Goal: Navigation & Orientation: Find specific page/section

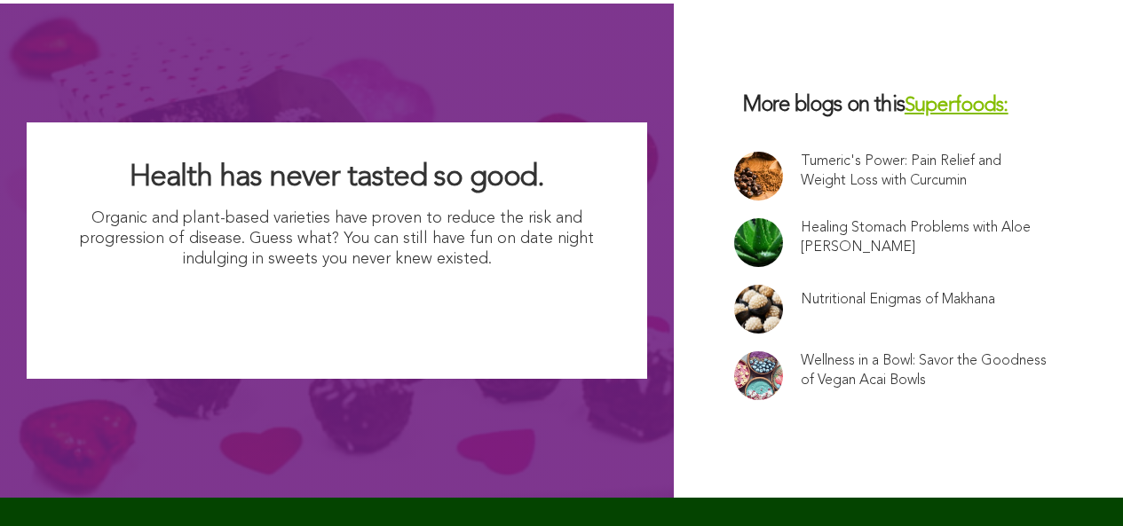
scroll to position [12099, 0]
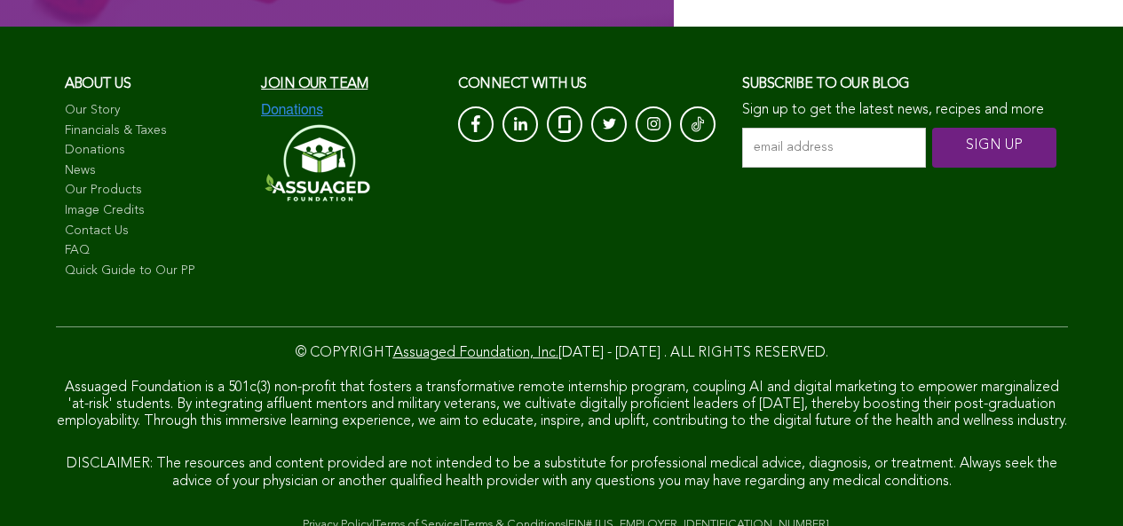
click at [105, 242] on link "FAQ" at bounding box center [154, 251] width 179 height 18
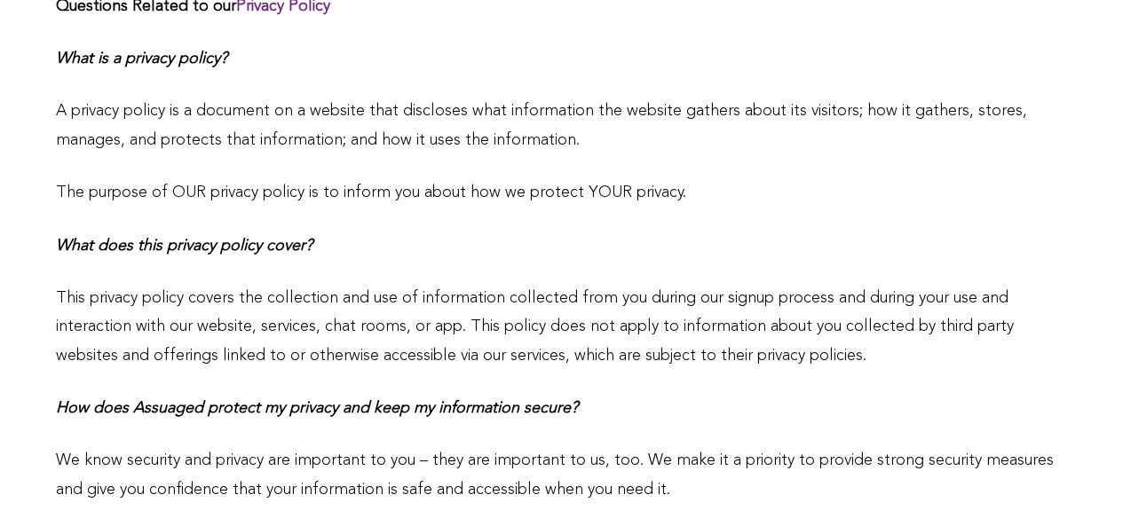
scroll to position [404, 0]
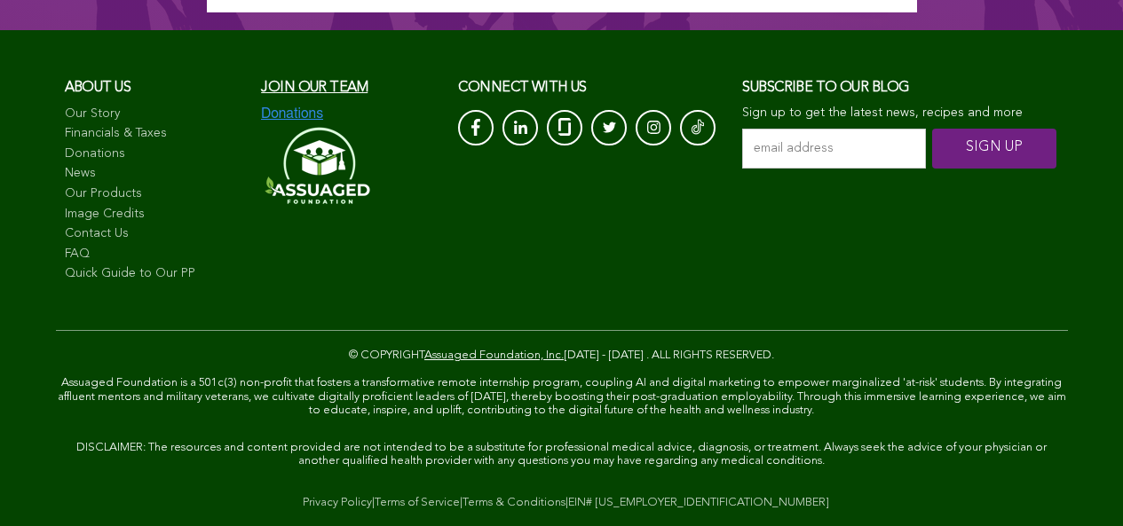
scroll to position [11207, 0]
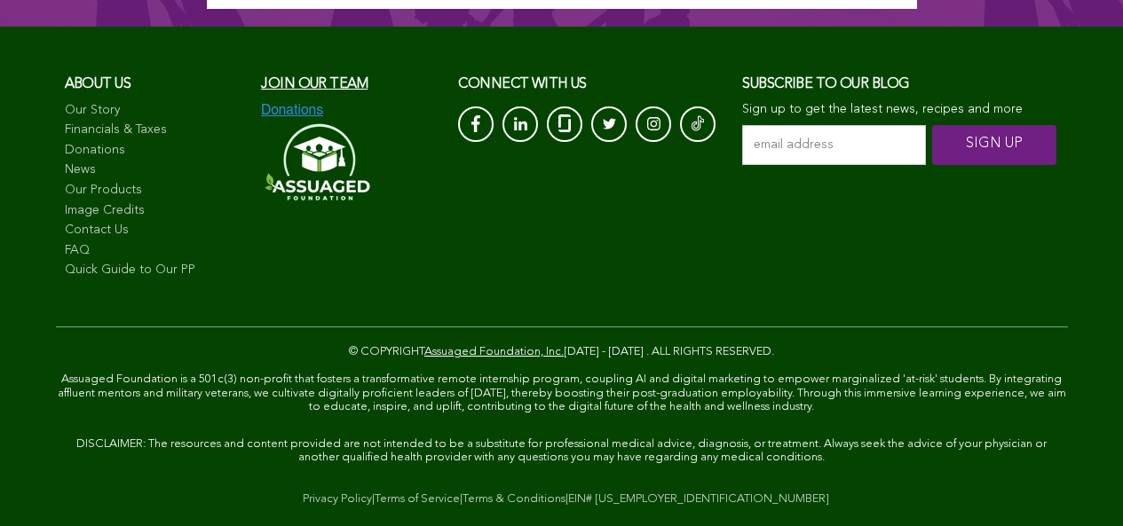
click at [112, 233] on link "Contact Us" at bounding box center [154, 231] width 179 height 18
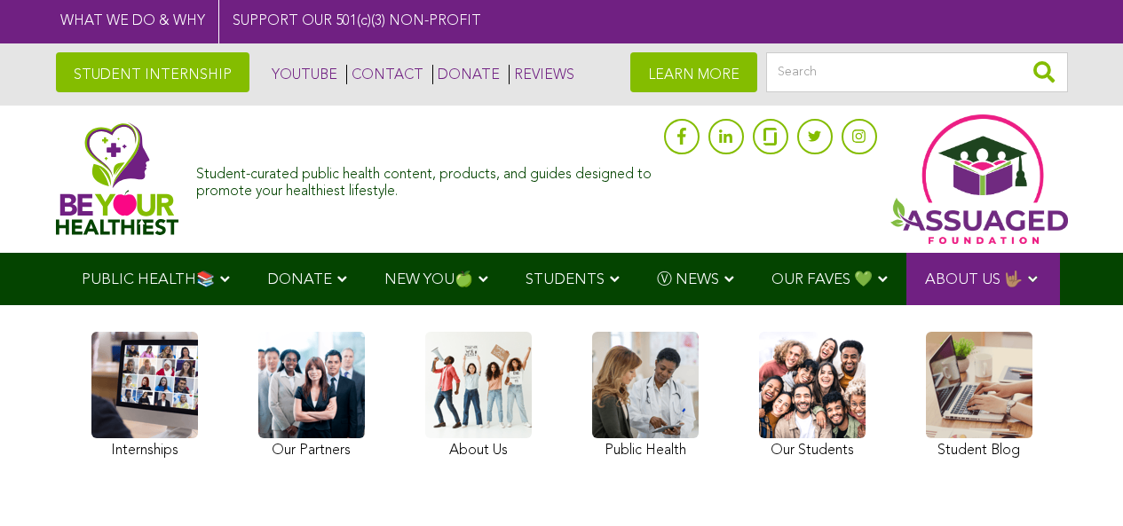
click at [657, 280] on span "Ⓥ NEWS" at bounding box center [688, 279] width 62 height 15
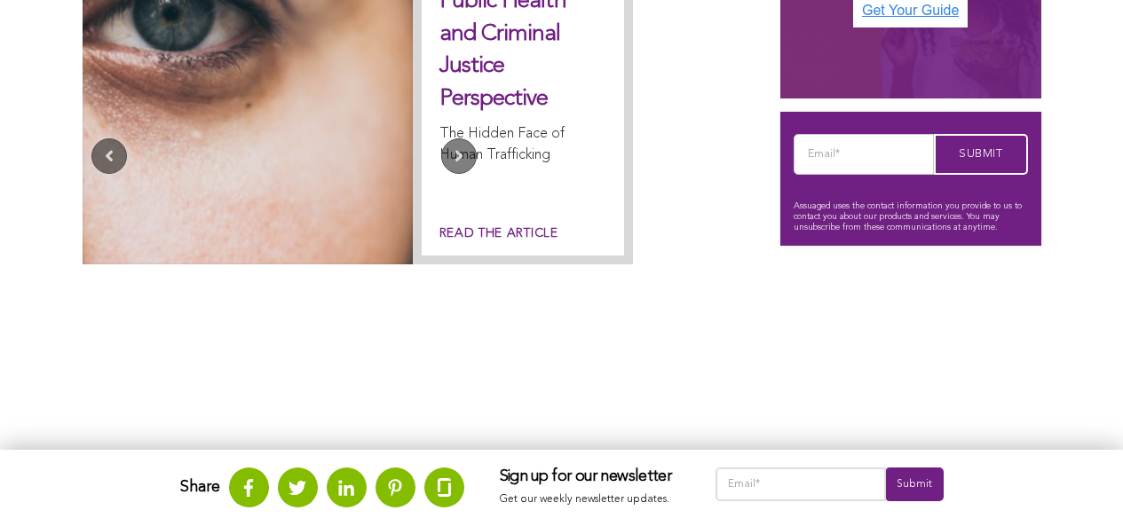
scroll to position [940, 0]
